Goal: Transaction & Acquisition: Purchase product/service

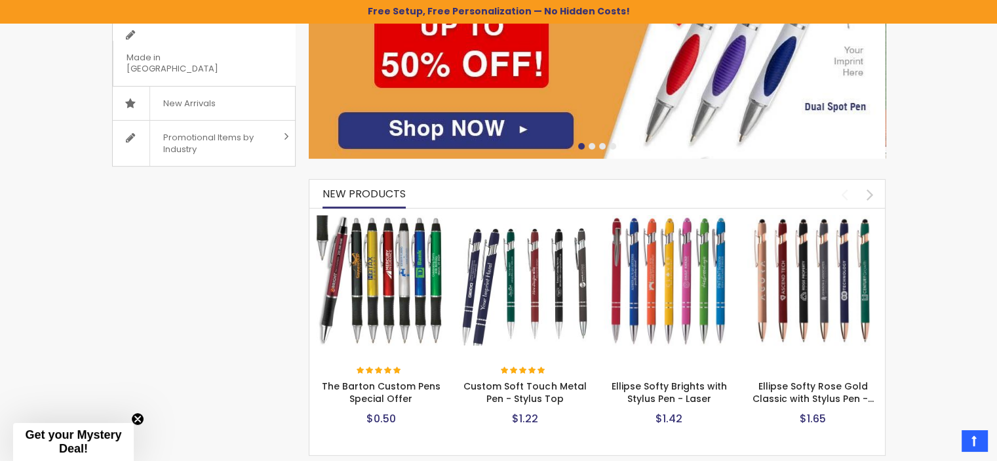
scroll to position [482, 0]
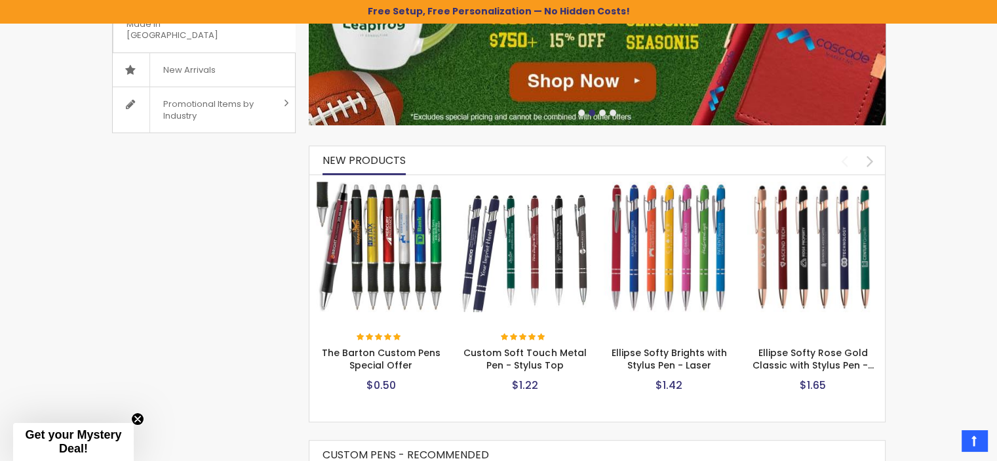
click at [394, 212] on img at bounding box center [381, 246] width 131 height 131
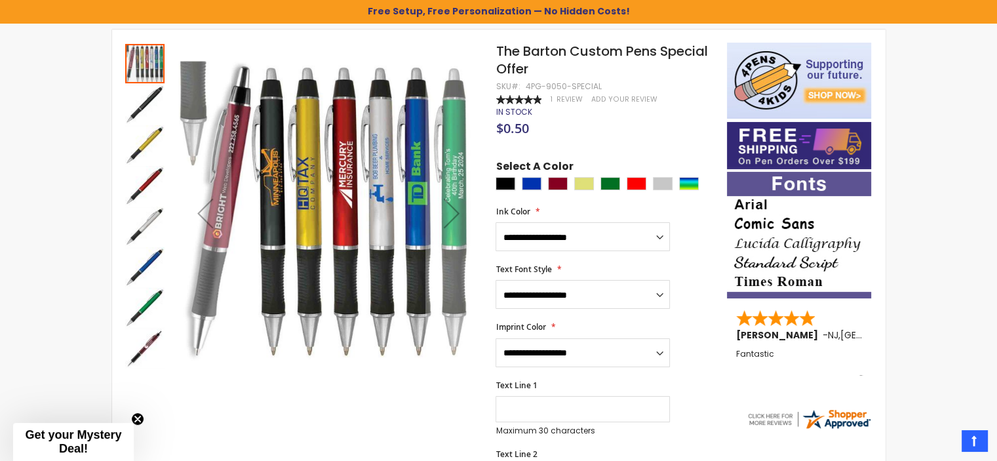
scroll to position [219, 0]
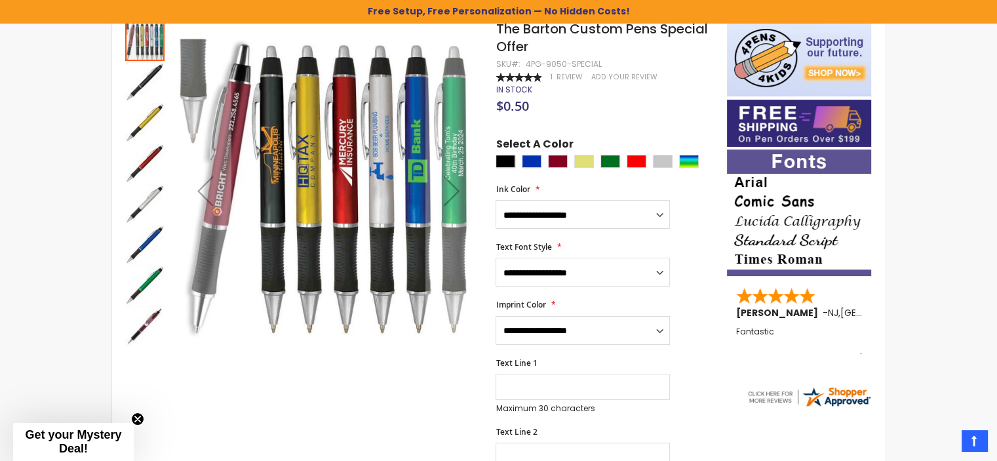
click at [134, 162] on img "The Barton Custom Pens Special Offer" at bounding box center [144, 162] width 39 height 39
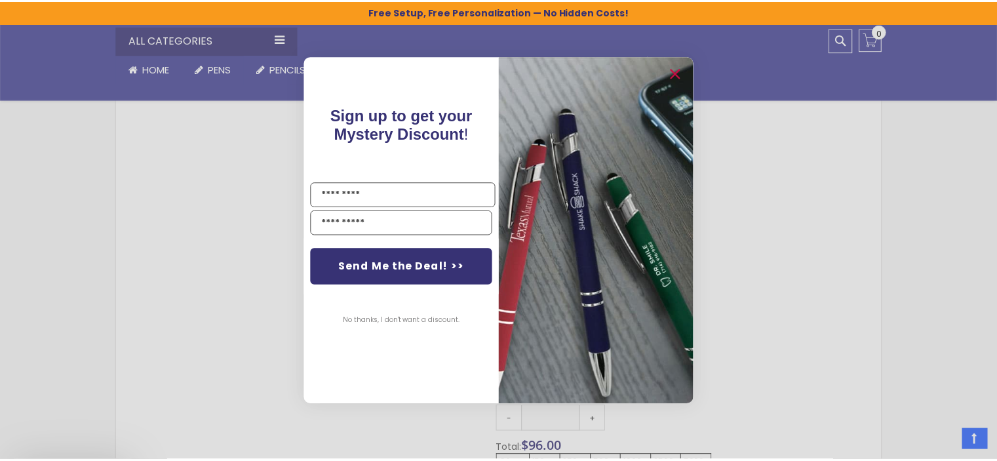
scroll to position [546, 0]
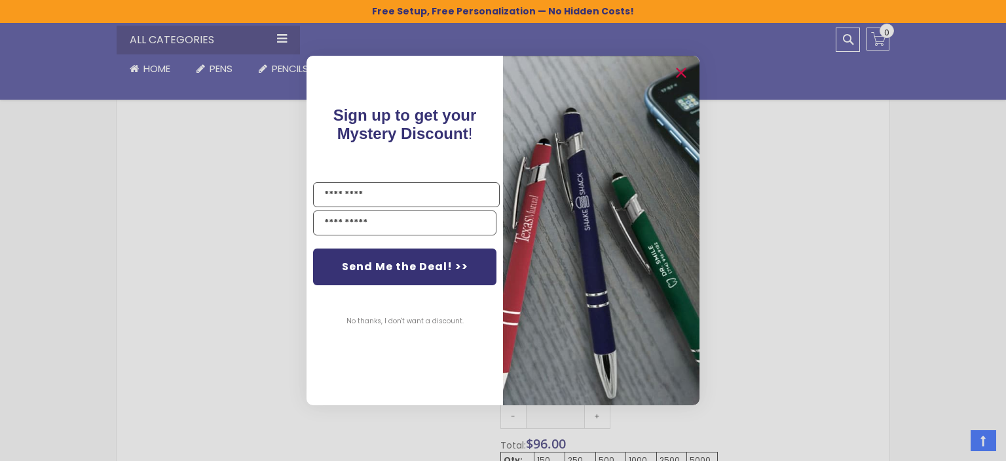
click at [781, 275] on div "Close dialog Sign up to get your Mystery Discount ! Name Email Send Me the Deal…" at bounding box center [503, 230] width 1006 height 461
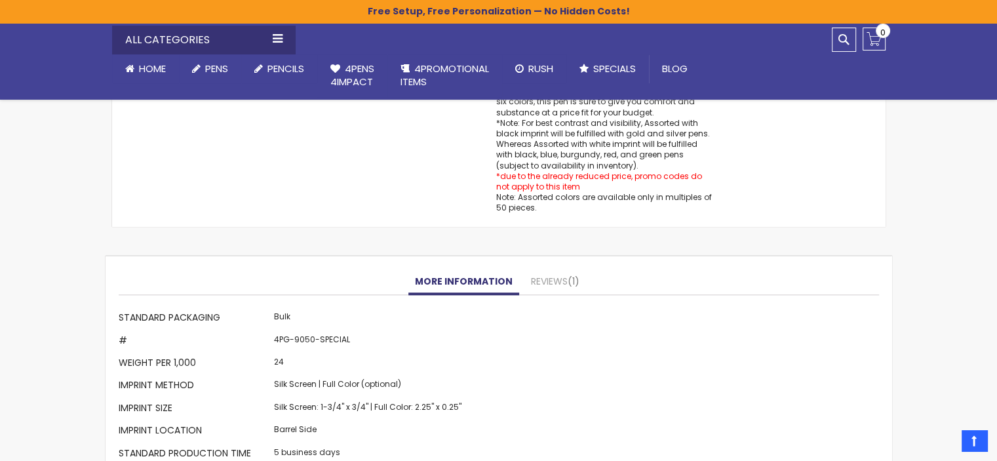
scroll to position [1202, 0]
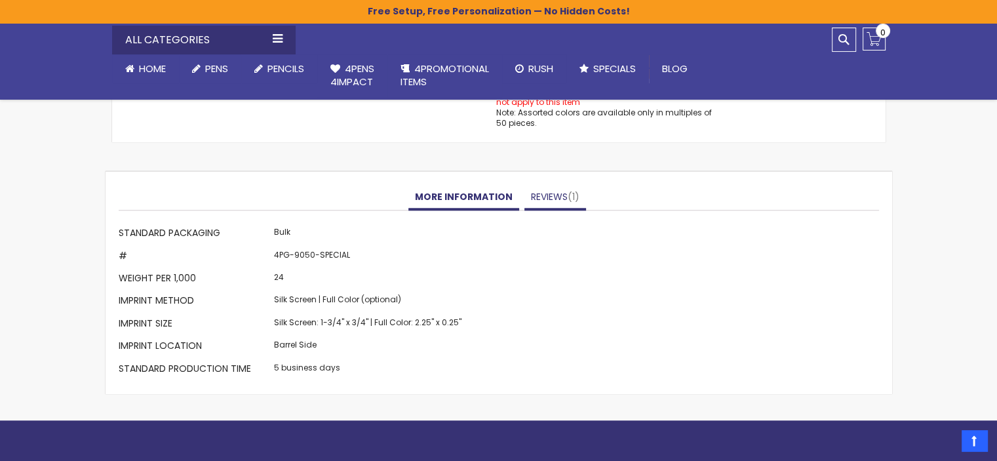
click at [549, 195] on link "Reviews 1" at bounding box center [555, 197] width 62 height 26
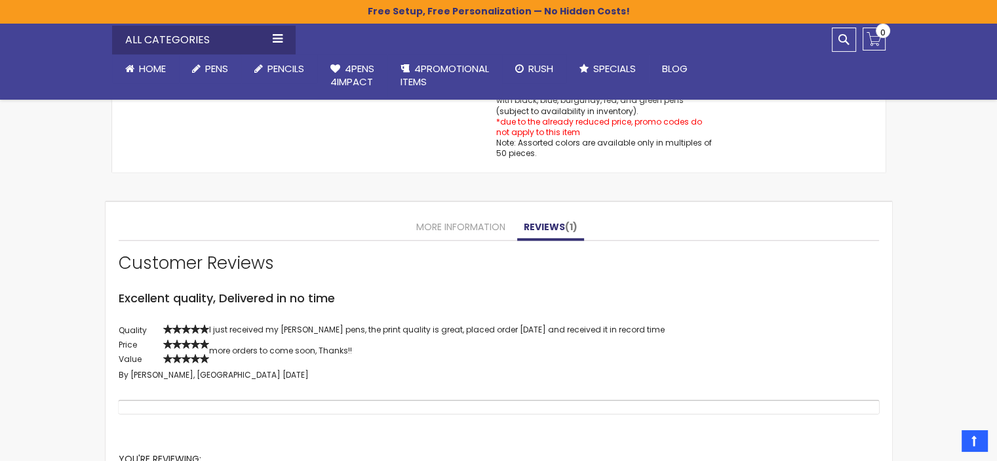
scroll to position [1179, 0]
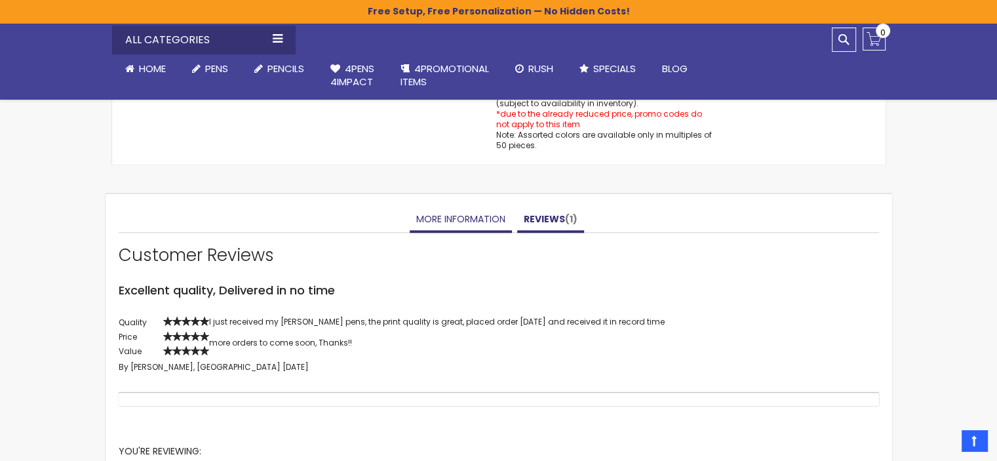
click at [457, 219] on link "More Information" at bounding box center [460, 219] width 102 height 26
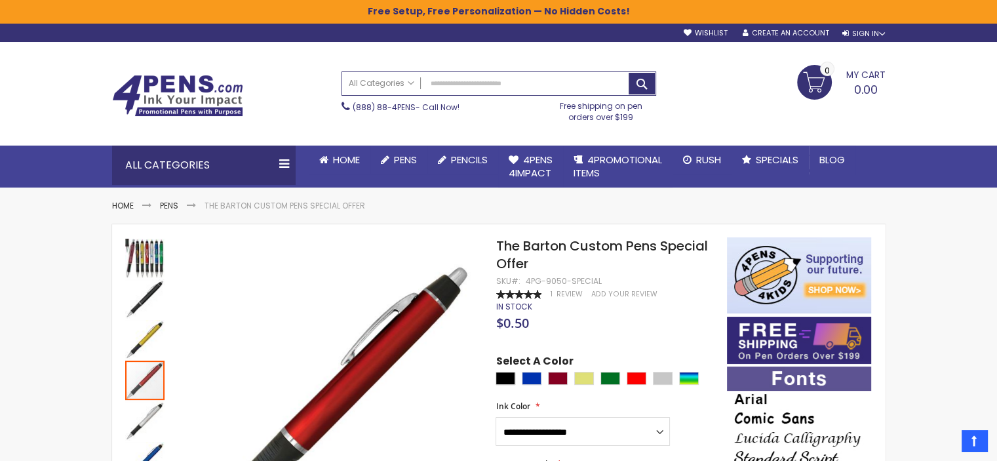
scroll to position [0, 0]
